Goal: Task Accomplishment & Management: Manage account settings

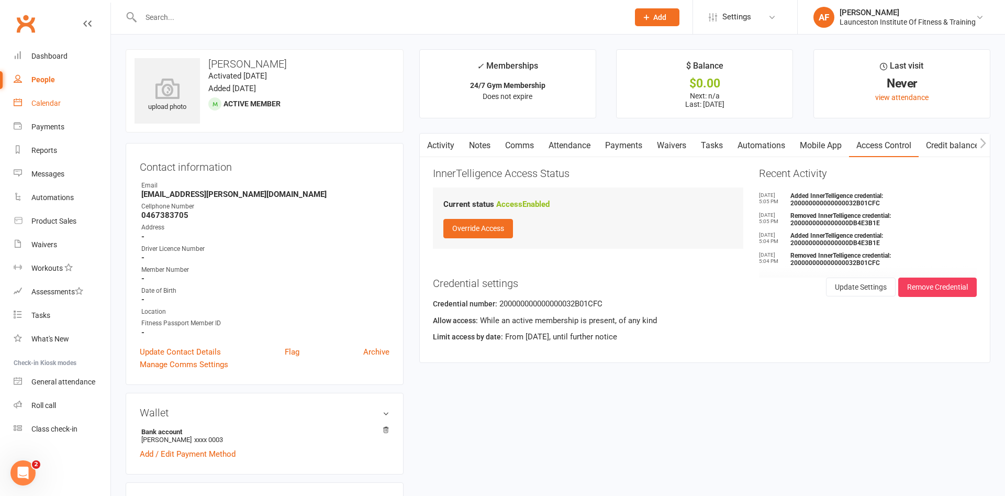
click at [53, 97] on link "Calendar" at bounding box center [62, 104] width 97 height 24
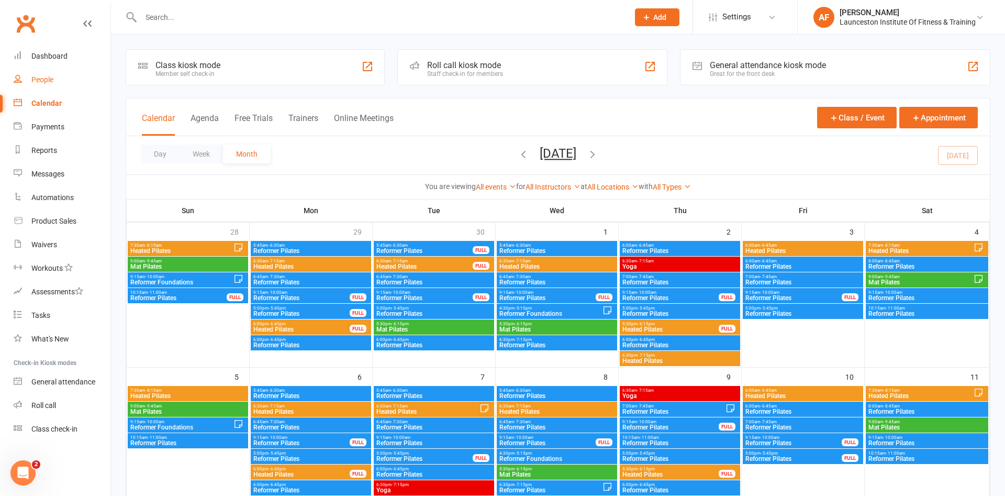
click at [44, 81] on div "People" at bounding box center [42, 79] width 22 height 8
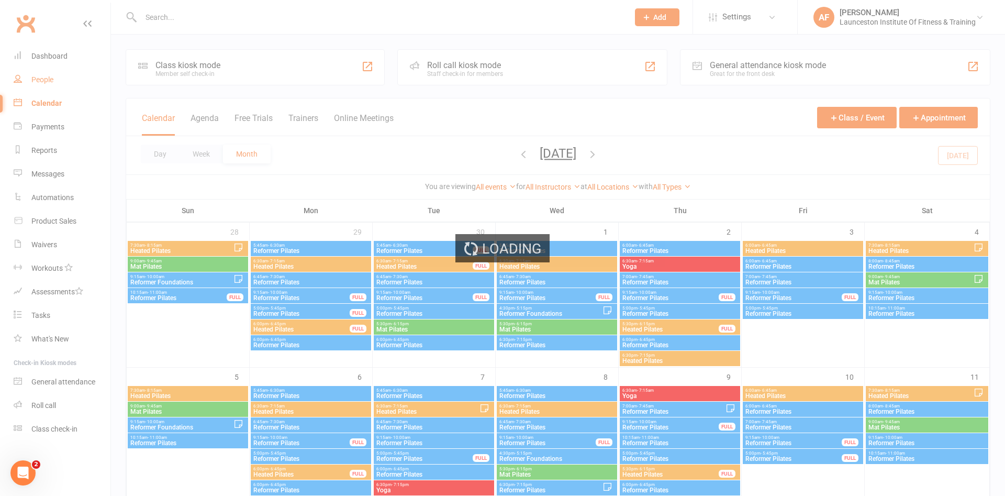
select select "100"
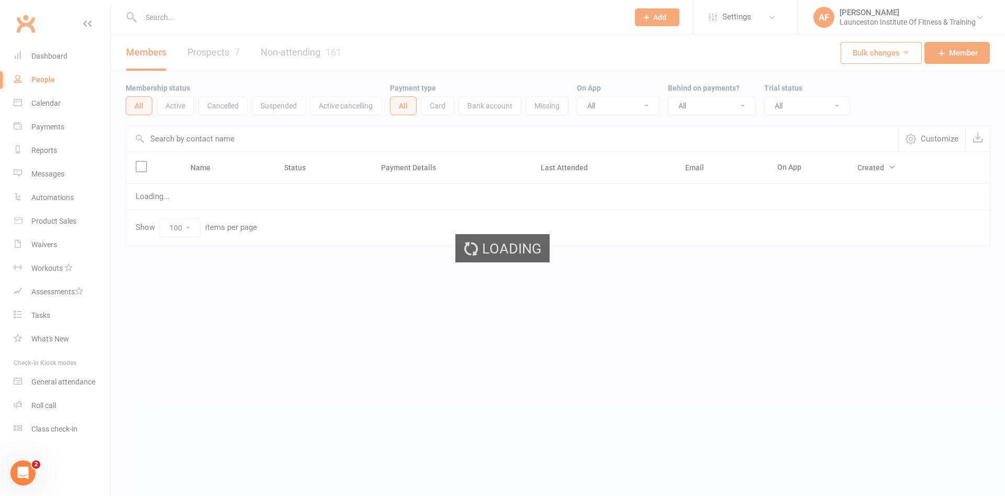
click at [42, 102] on div "Loading" at bounding box center [502, 248] width 1005 height 496
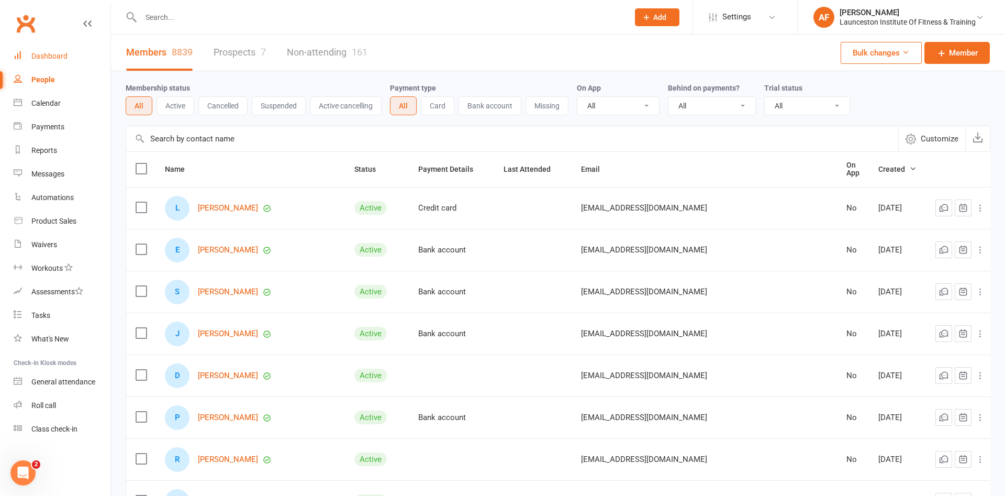
click at [54, 57] on div "Dashboard" at bounding box center [49, 56] width 36 height 8
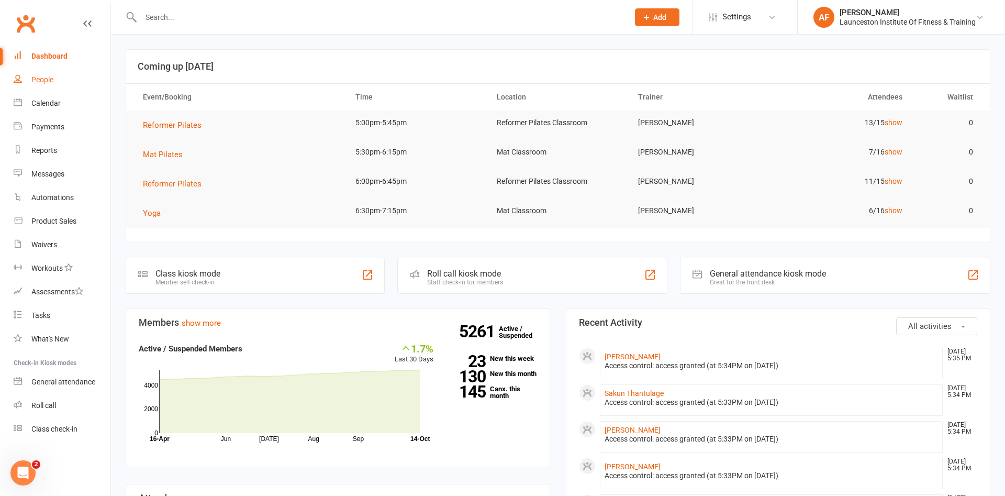
click at [45, 81] on div "People" at bounding box center [42, 79] width 22 height 8
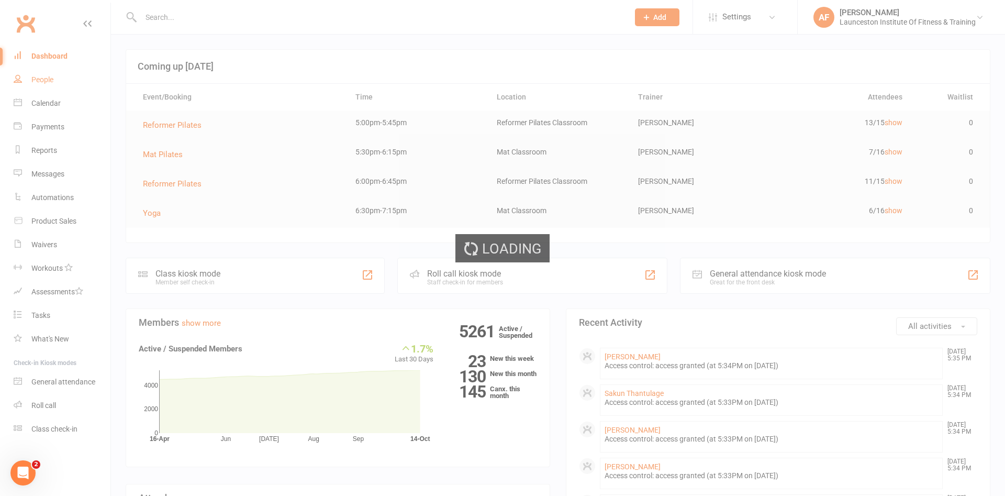
select select "100"
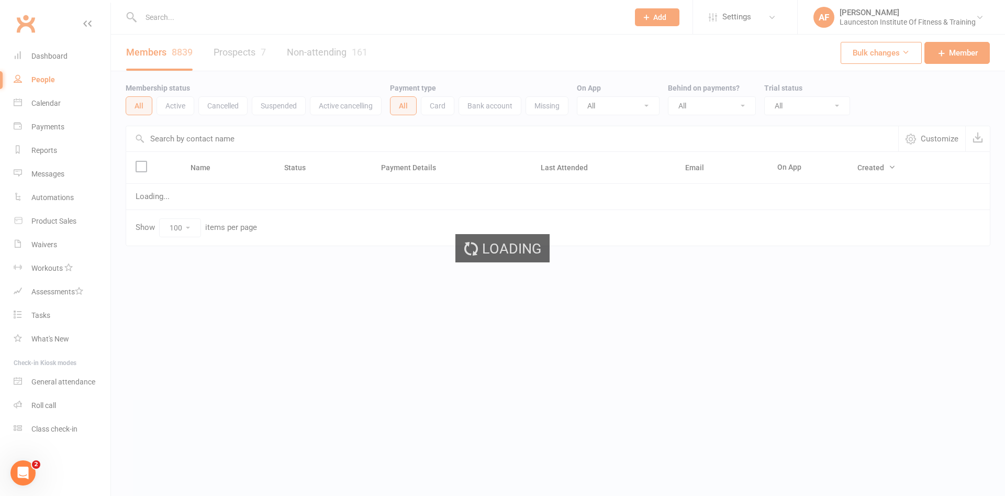
click at [221, 17] on input "text" at bounding box center [380, 17] width 484 height 15
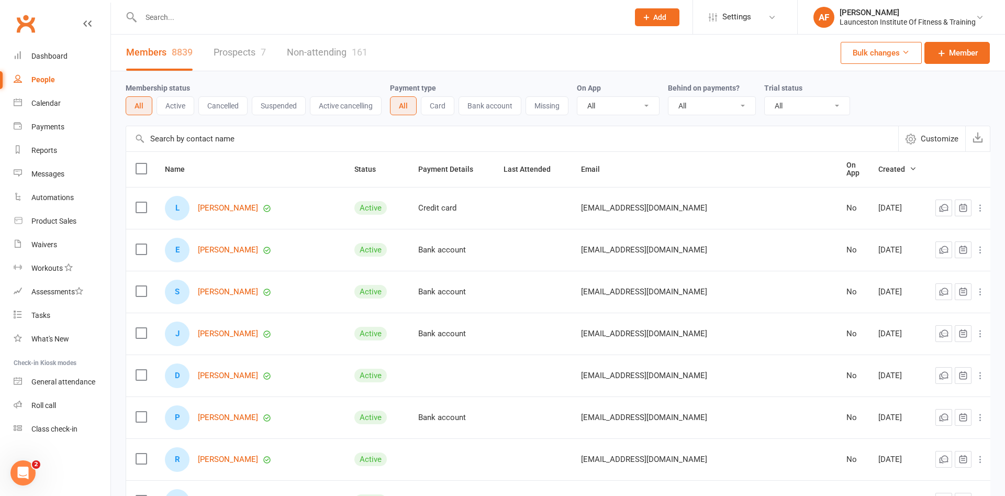
click at [207, 19] on input "text" at bounding box center [380, 17] width 484 height 15
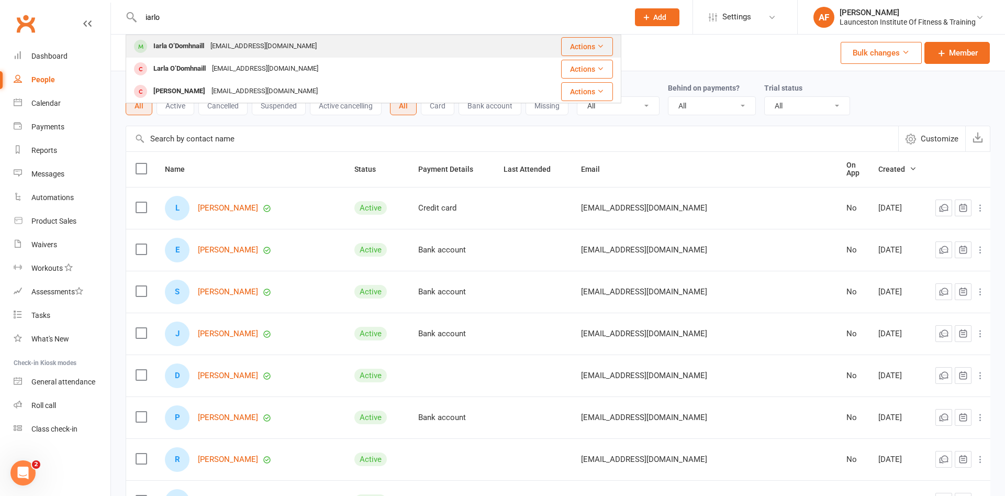
type input "iarlo"
click at [175, 41] on div "Iarla O’Domhnaill" at bounding box center [178, 46] width 57 height 15
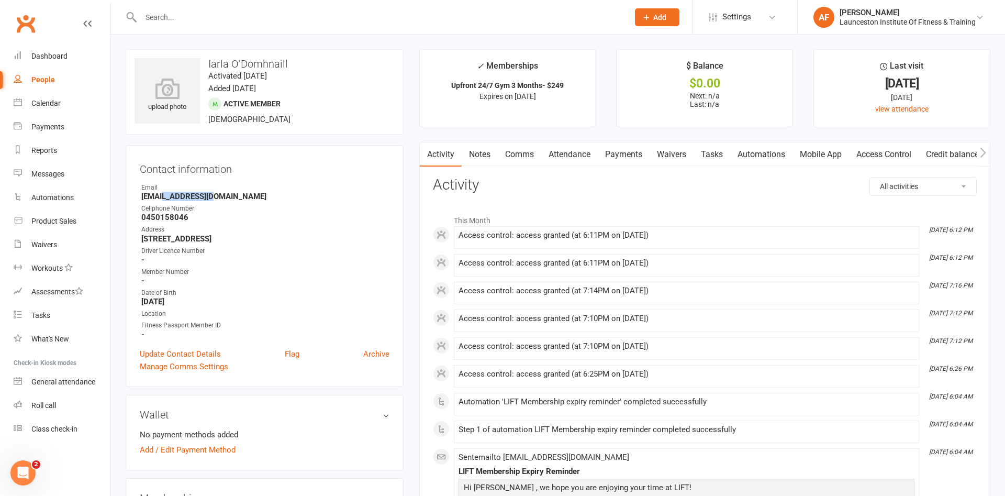
drag, startPoint x: 189, startPoint y: 195, endPoint x: 220, endPoint y: 193, distance: 31.5
click at [220, 193] on strong "iarlaod@gmail.com" at bounding box center [265, 196] width 248 height 9
click at [272, 160] on h3 "Contact information" at bounding box center [265, 167] width 250 height 16
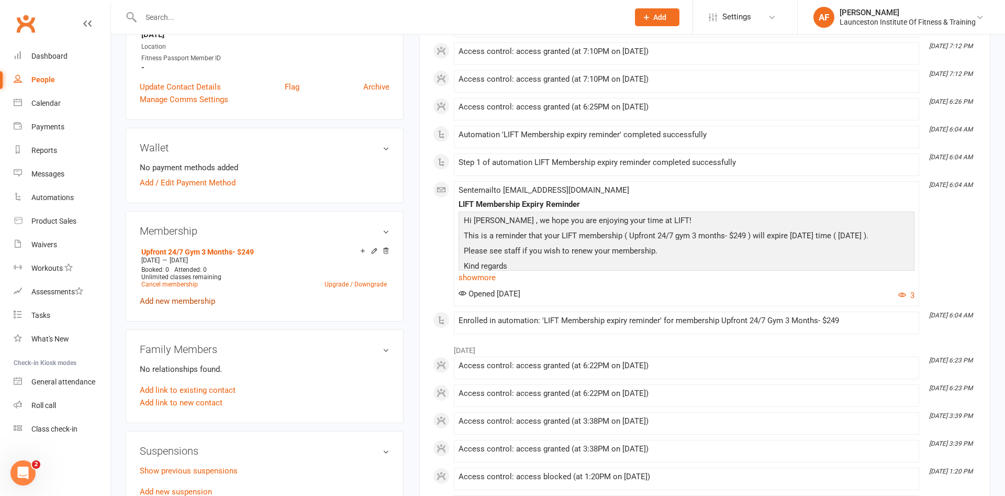
click at [182, 305] on link "Add new membership" at bounding box center [177, 300] width 75 height 9
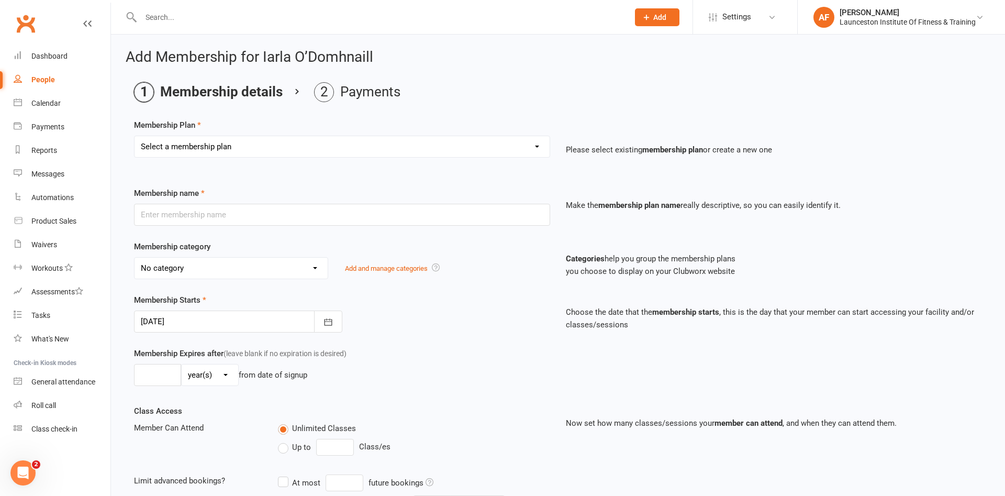
click at [135, 136] on select "Select a membership plan Create new Membership Plan 24/7 Gym Membership Pilates…" at bounding box center [342, 146] width 415 height 21
select select "6"
click option "Upfront 24/7 Gym 1 Month- $109" at bounding box center [0, 0] width 0 height 0
type input "Upfront 24/7 Gym 1 Month- $109"
select select "31"
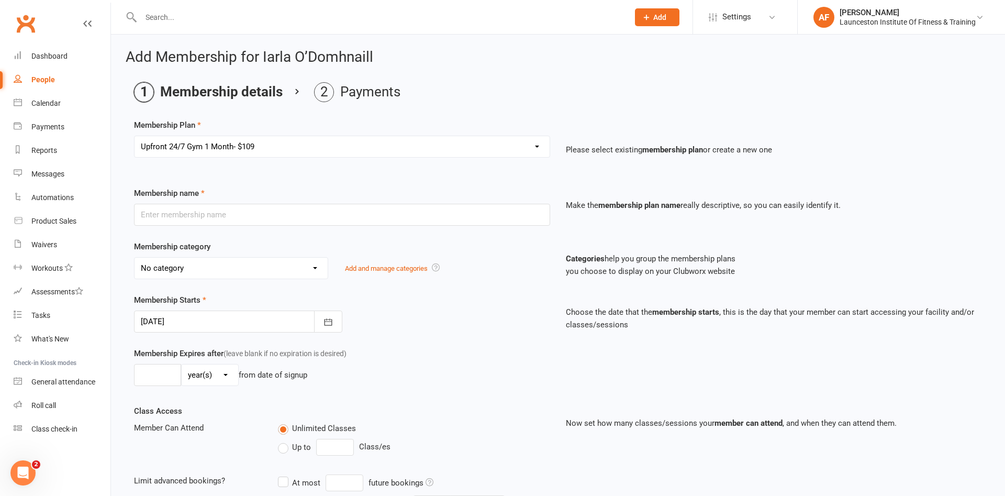
type input "1"
select select "2"
type input "1"
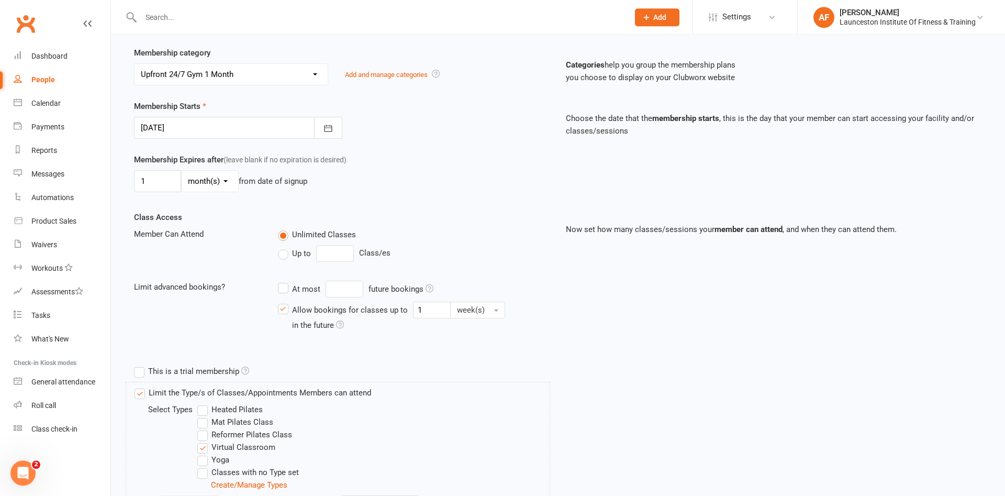
scroll to position [176, 0]
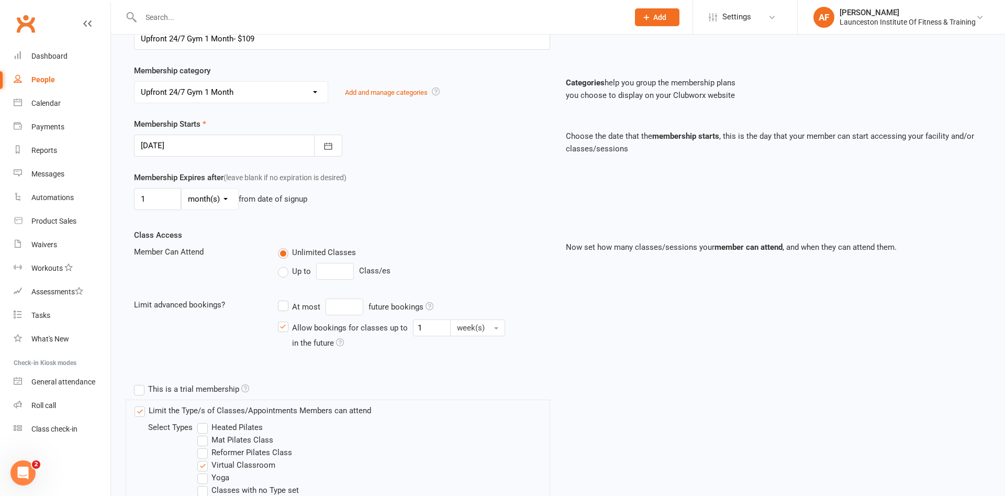
click at [182, 188] on select "day(s) week(s) month(s) year(s)" at bounding box center [210, 198] width 57 height 21
click option "month(s)" at bounding box center [0, 0] width 0 height 0
click at [158, 204] on input "1" at bounding box center [157, 199] width 47 height 22
click at [182, 188] on select "day(s) week(s) month(s) year(s)" at bounding box center [210, 198] width 57 height 21
select select "1"
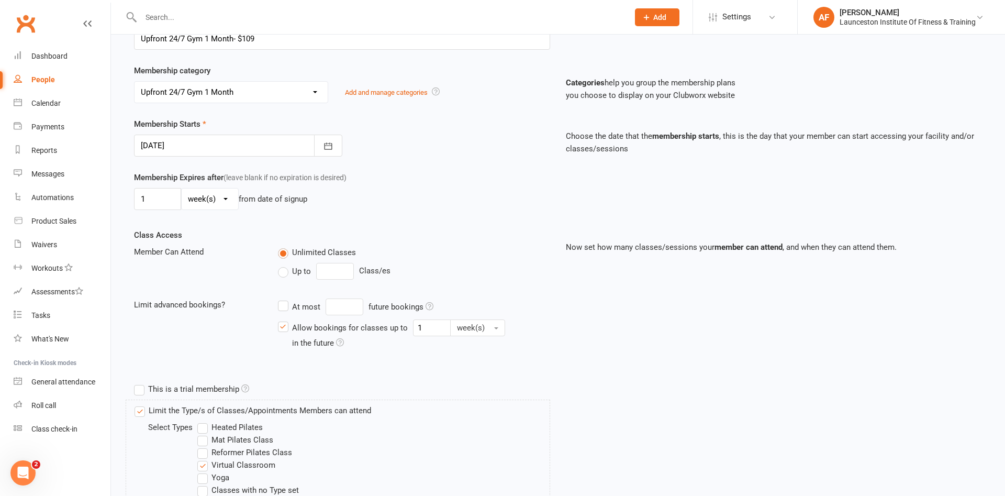
click option "week(s)" at bounding box center [0, 0] width 0 height 0
click at [156, 198] on input "1" at bounding box center [157, 199] width 47 height 22
type input "7"
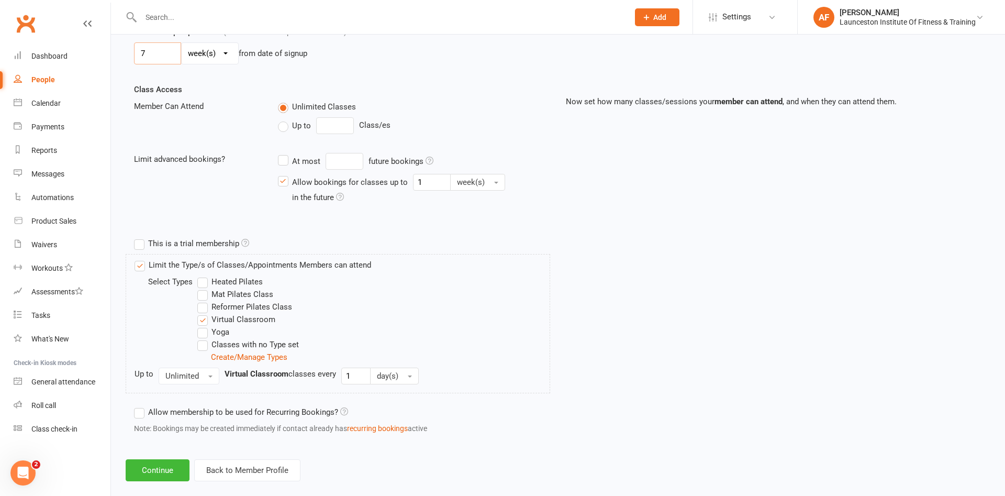
scroll to position [336, 0]
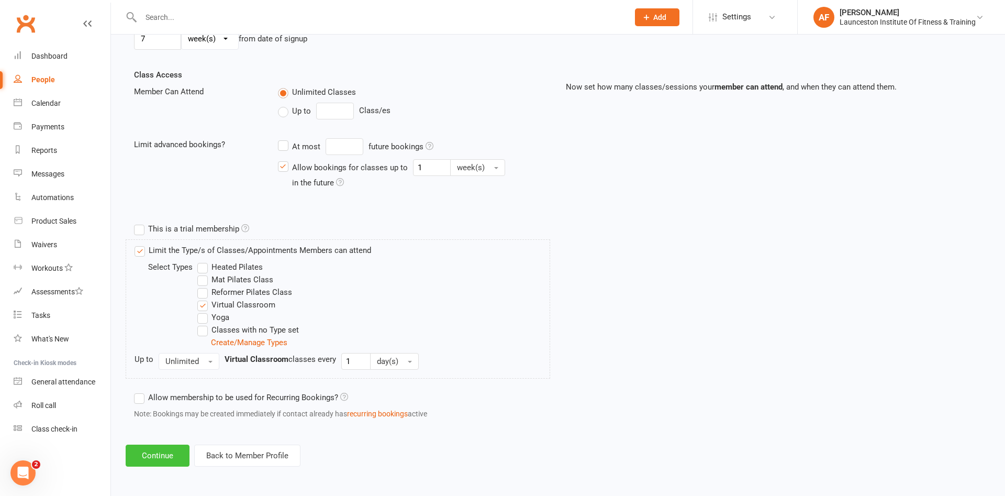
click at [155, 461] on button "Continue" at bounding box center [158, 455] width 64 height 22
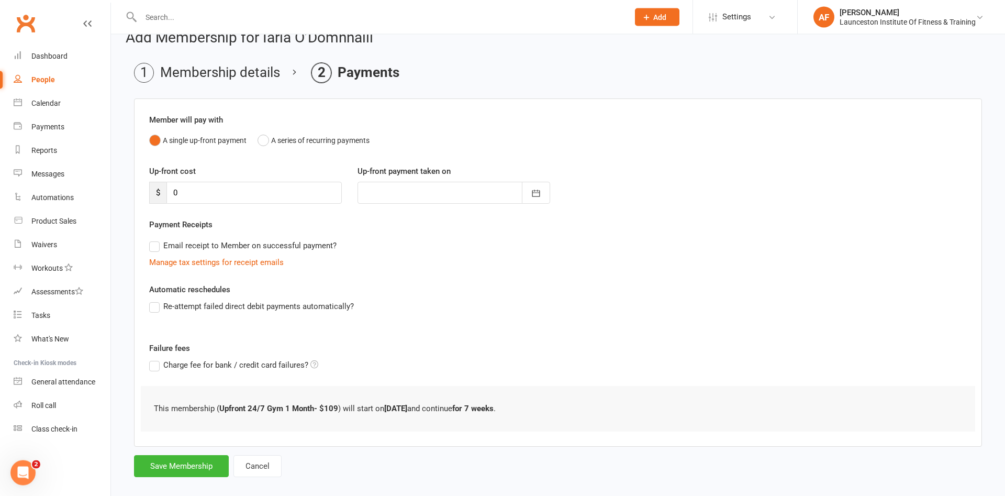
scroll to position [32, 0]
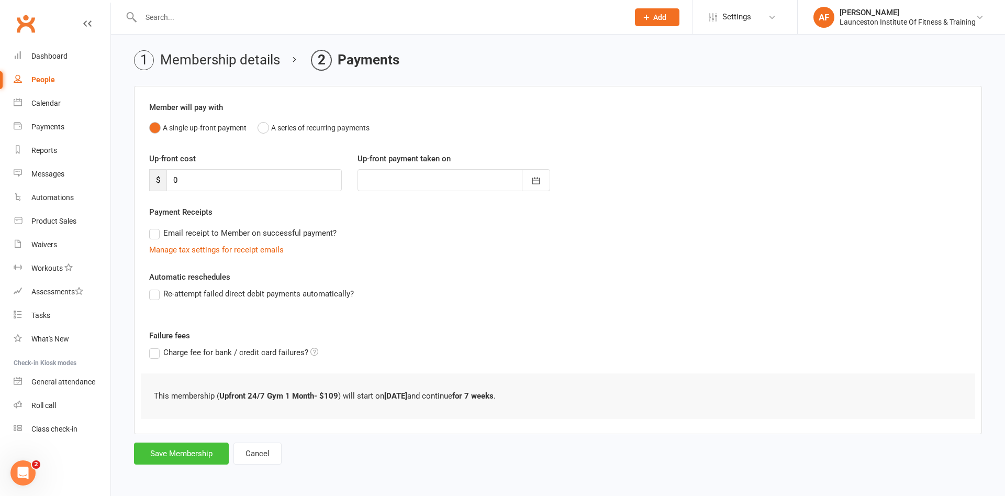
click at [181, 459] on button "Save Membership" at bounding box center [181, 453] width 95 height 22
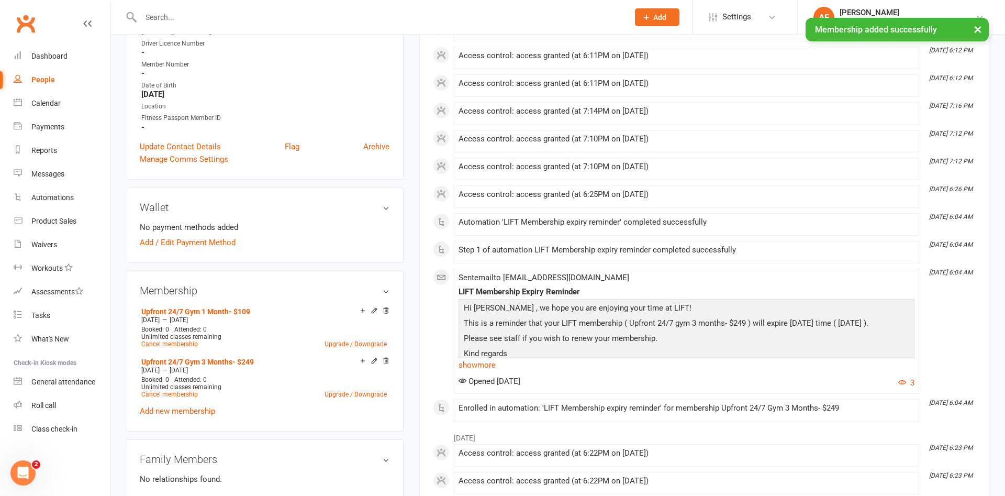
scroll to position [267, 0]
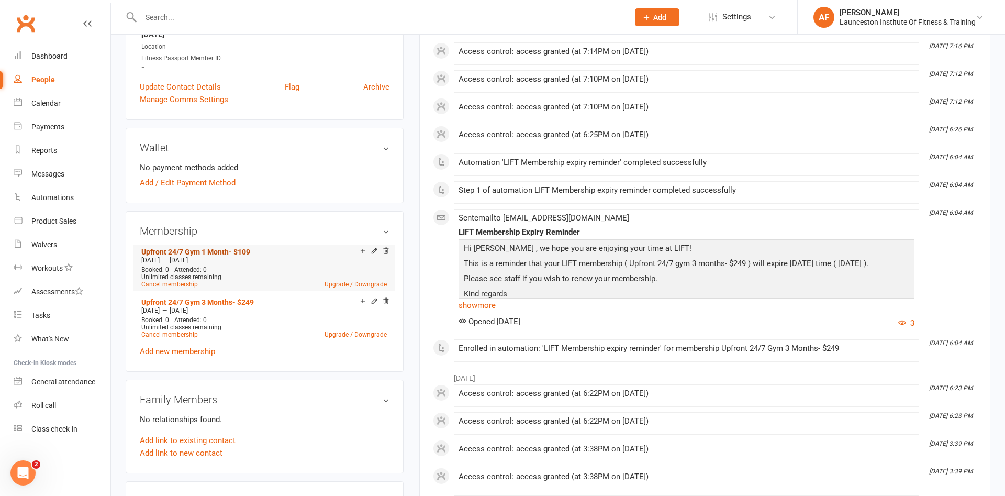
click at [188, 248] on link "Upfront 24/7 Gym 1 Month- $109" at bounding box center [195, 252] width 109 height 8
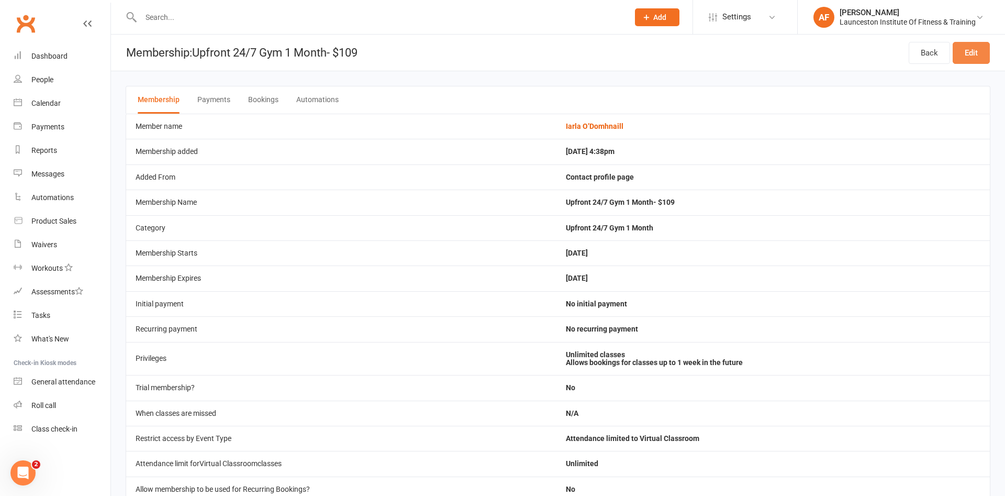
click at [964, 57] on link "Edit" at bounding box center [971, 53] width 37 height 22
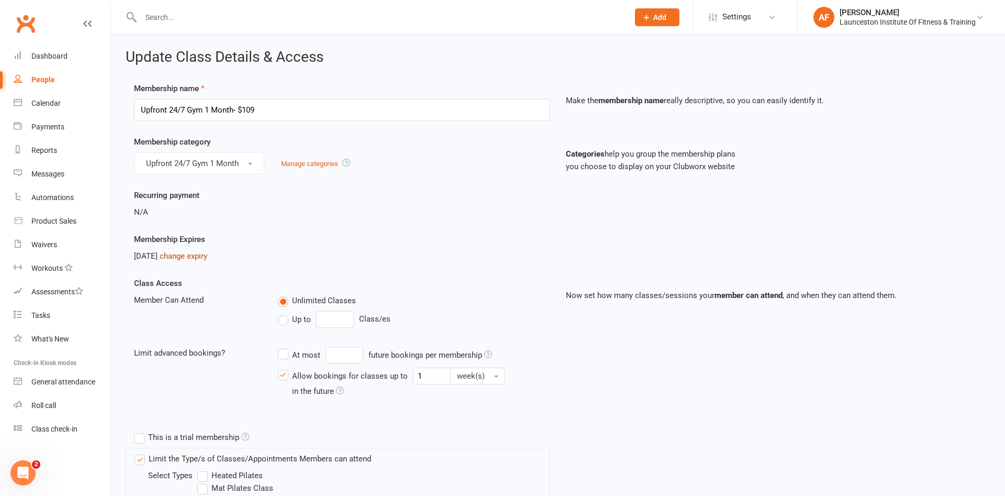
click at [207, 251] on link "change expiry" at bounding box center [184, 255] width 48 height 9
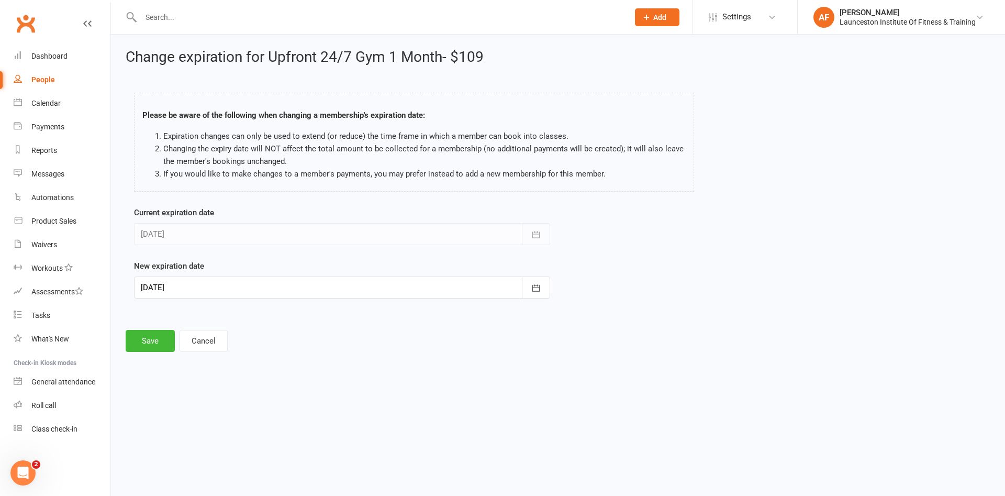
click at [177, 280] on div at bounding box center [342, 287] width 416 height 22
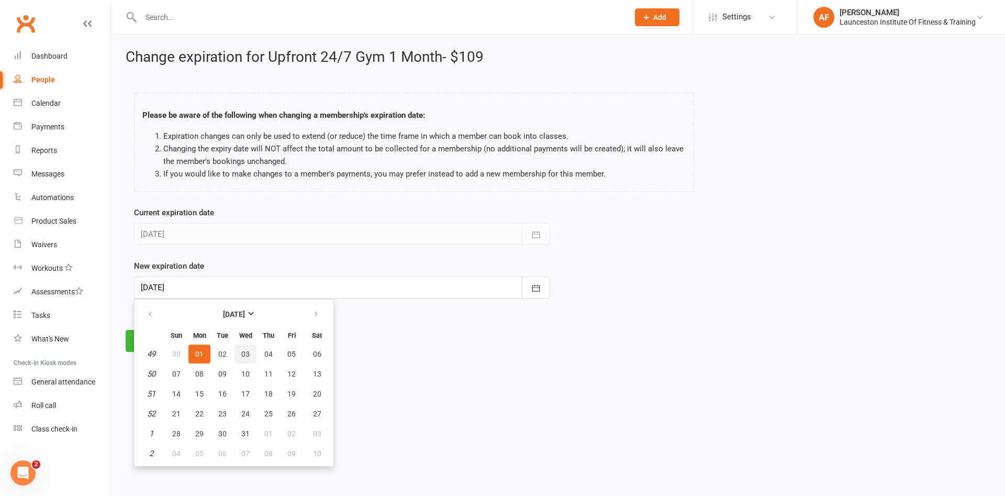
click at [248, 353] on span "03" at bounding box center [245, 354] width 8 height 8
type input "03 Dec 2025"
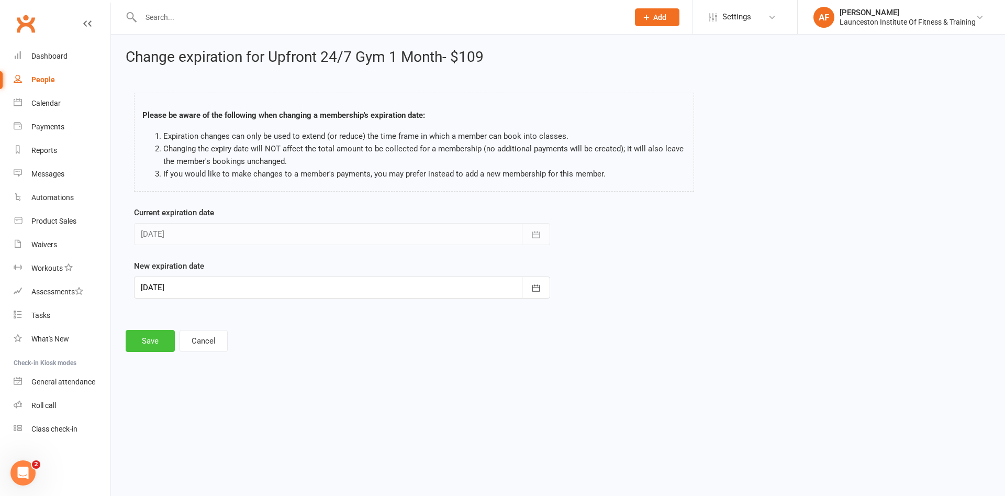
click at [161, 336] on button "Save" at bounding box center [150, 341] width 49 height 22
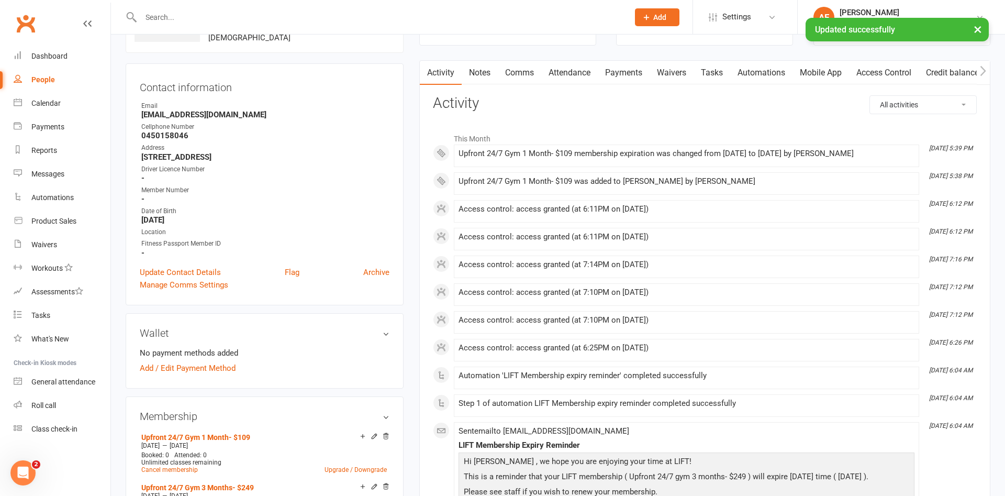
scroll to position [107, 0]
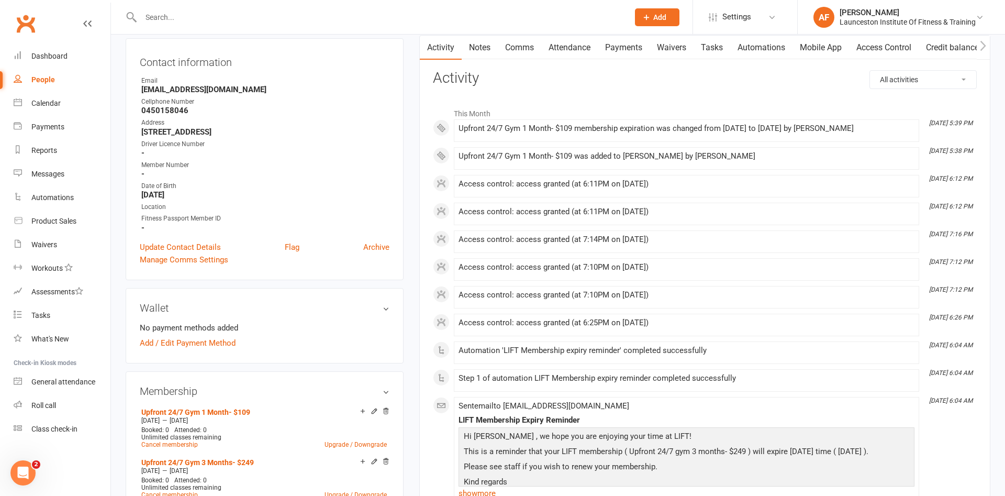
click at [294, 124] on div "Address" at bounding box center [265, 123] width 248 height 10
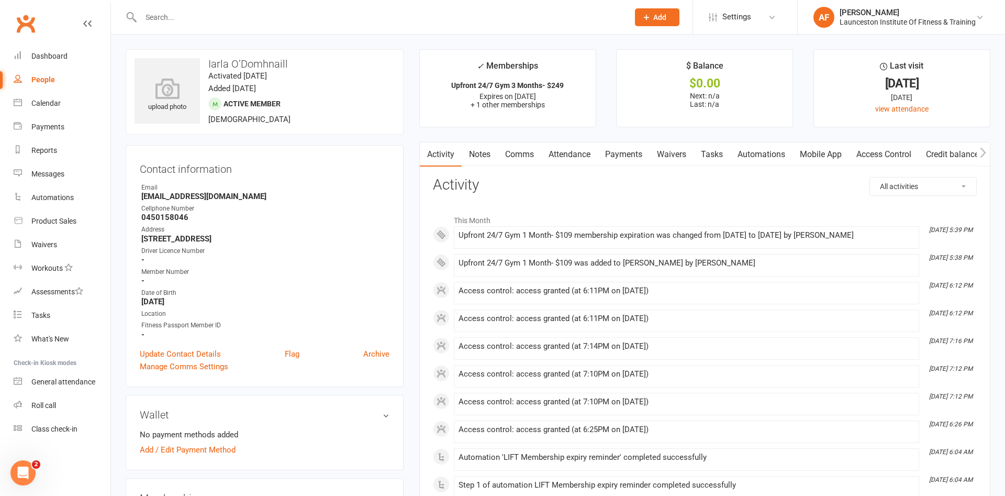
click at [294, 124] on div "upload photo Iarla O’Domhnaill Activated 21 June, 2025 Added 21 June, 2025 Acti…" at bounding box center [265, 91] width 278 height 85
click at [268, 141] on contact-information "upload photo Iarla O’Domhnaill Activated 21 June, 2025 Added 21 June, 2025 Acti…" at bounding box center [265, 218] width 278 height 338
click at [252, 152] on div "Contact information Owner Email iarlaod@gmail.com Cellphone Number 0450158046 A…" at bounding box center [265, 266] width 278 height 242
click at [257, 136] on contact-information "upload photo Iarla O’Domhnaill Activated 21 June, 2025 Added 21 June, 2025 Acti…" at bounding box center [265, 218] width 278 height 338
click at [155, 19] on input "text" at bounding box center [380, 17] width 484 height 15
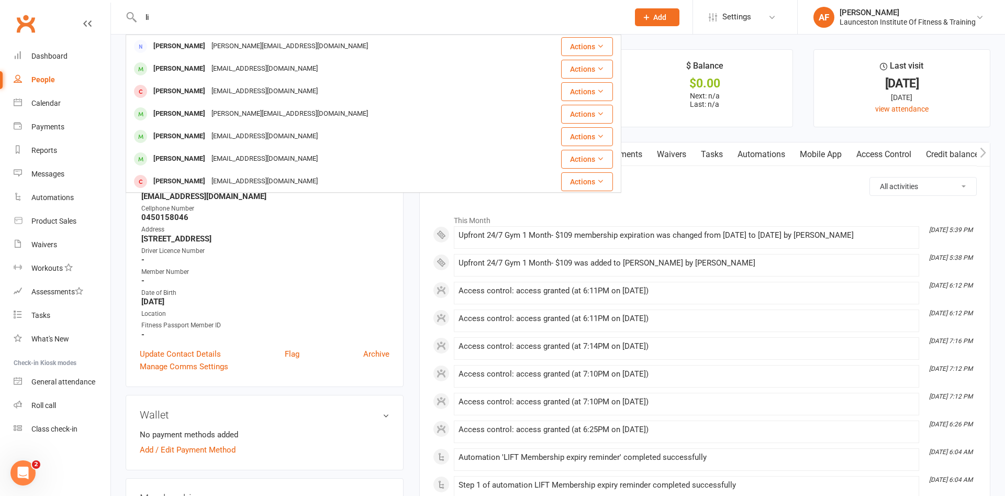
type input "l"
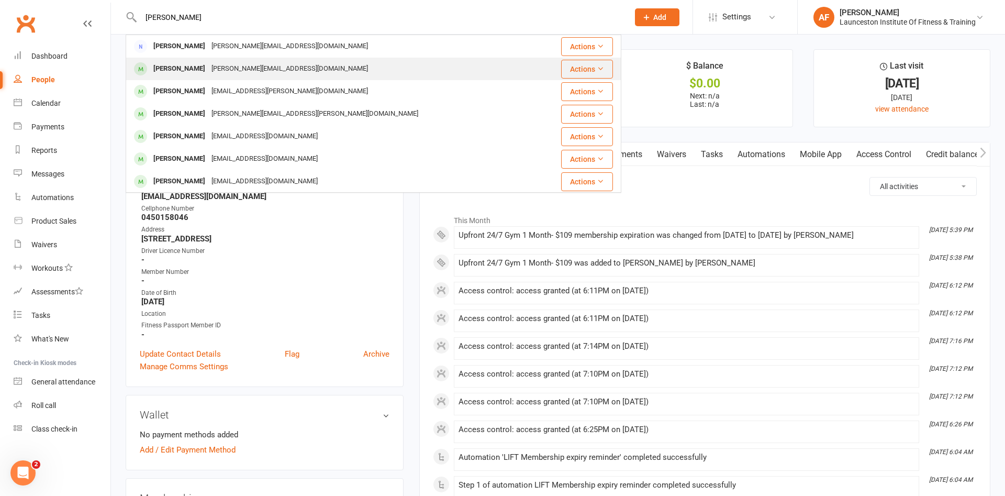
type input "david owusu"
click at [262, 66] on div "David_owusu@hotmail.co.uk" at bounding box center [289, 68] width 163 height 15
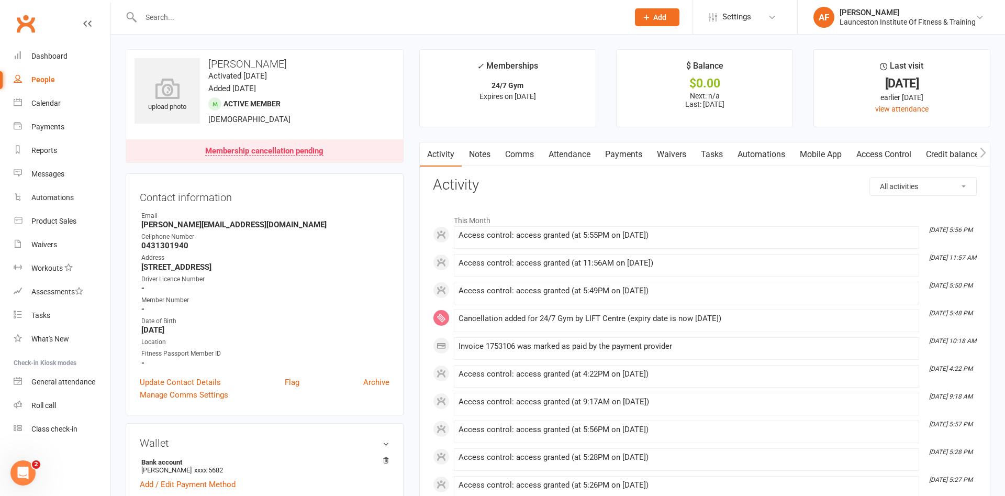
click at [24, 22] on link "Clubworx" at bounding box center [26, 23] width 26 height 26
